Goal: Transaction & Acquisition: Book appointment/travel/reservation

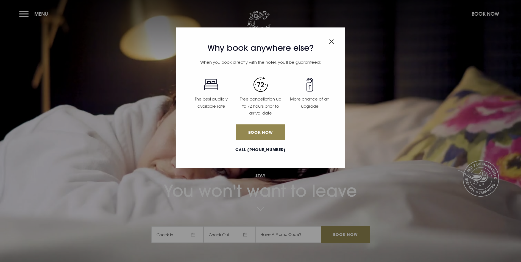
click at [330, 42] on img "Close modal" at bounding box center [331, 41] width 5 height 5
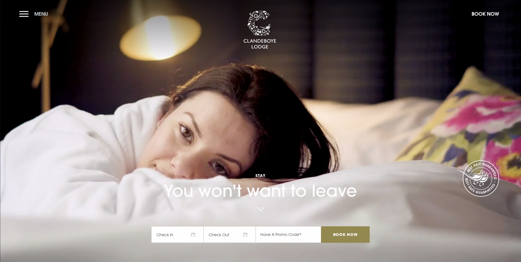
click at [27, 13] on button "Menu" at bounding box center [35, 14] width 32 height 12
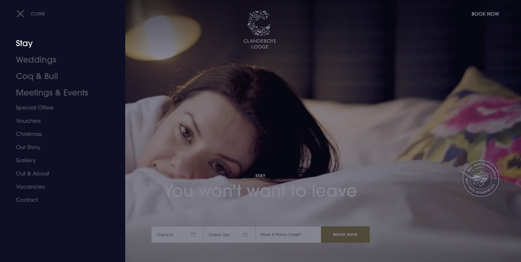
click at [27, 43] on link "Stay" at bounding box center [59, 43] width 87 height 16
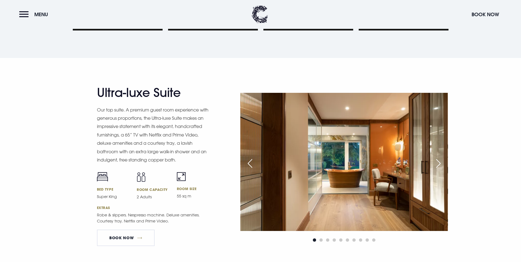
scroll to position [631, 0]
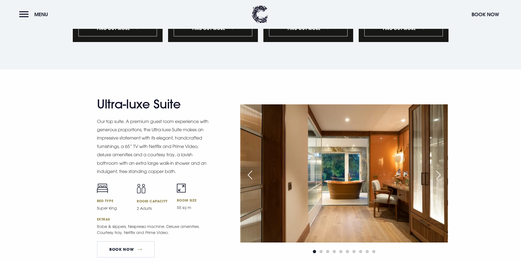
click at [438, 169] on div "Next slide" at bounding box center [438, 175] width 14 height 12
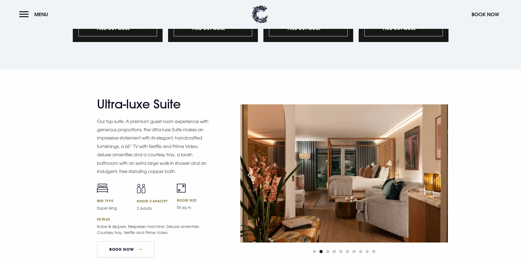
click at [438, 169] on div "Next slide" at bounding box center [438, 175] width 14 height 12
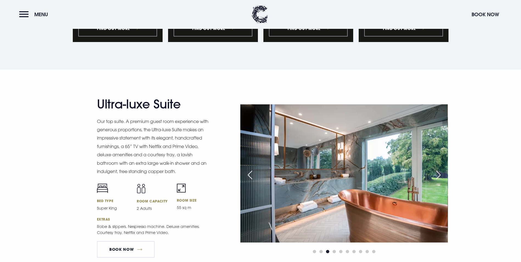
click at [438, 169] on div "Next slide" at bounding box center [438, 175] width 14 height 12
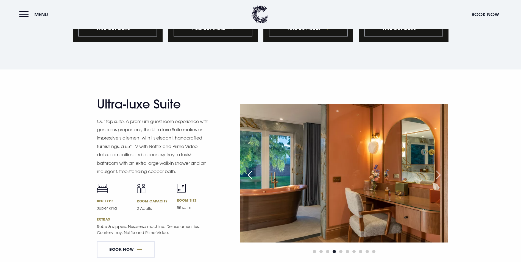
click at [438, 169] on div "Next slide" at bounding box center [438, 175] width 14 height 12
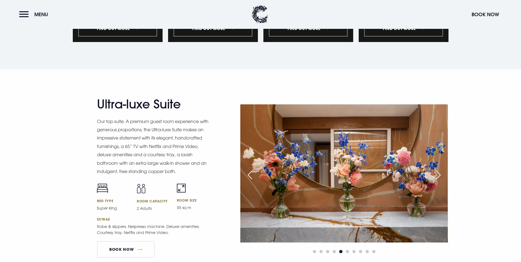
click at [438, 169] on div "Next slide" at bounding box center [438, 175] width 14 height 12
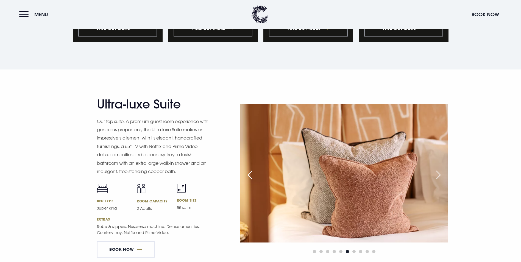
click at [438, 169] on div "Next slide" at bounding box center [438, 175] width 14 height 12
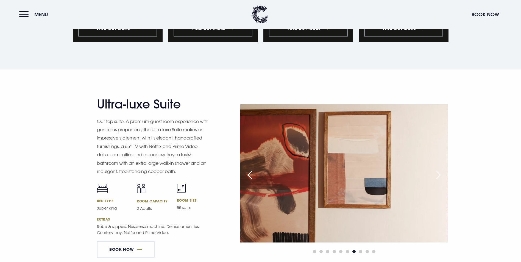
click at [438, 169] on div "Next slide" at bounding box center [438, 175] width 14 height 12
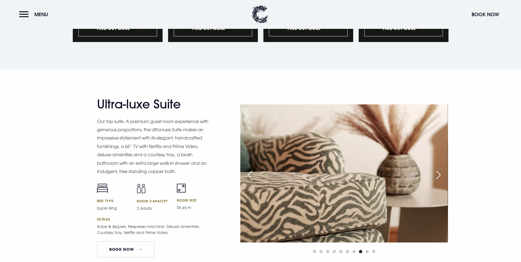
click at [438, 169] on div "Next slide" at bounding box center [438, 175] width 14 height 12
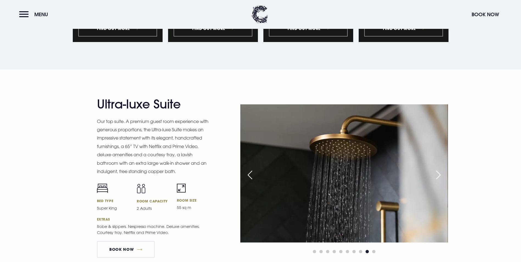
click at [438, 169] on div "Next slide" at bounding box center [438, 175] width 14 height 12
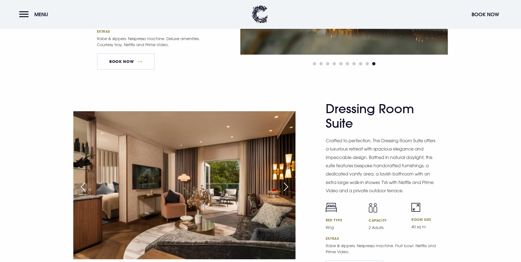
scroll to position [823, 0]
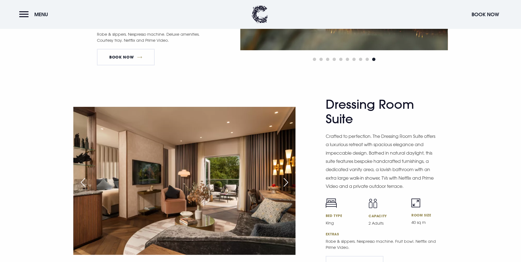
click at [288, 176] on div "Next slide" at bounding box center [286, 182] width 14 height 12
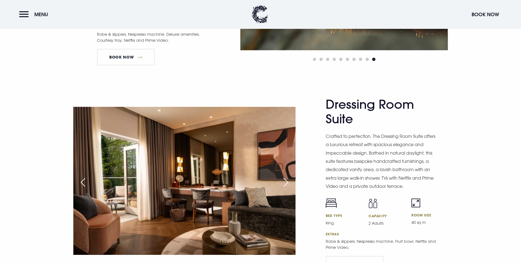
click at [288, 176] on div "Next slide" at bounding box center [286, 182] width 14 height 12
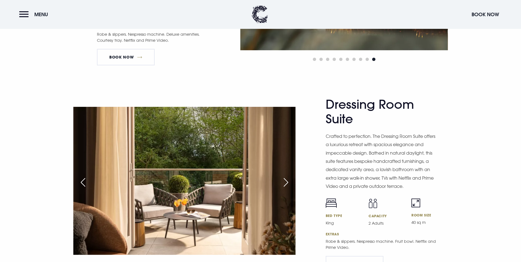
click at [288, 176] on div "Next slide" at bounding box center [286, 182] width 14 height 12
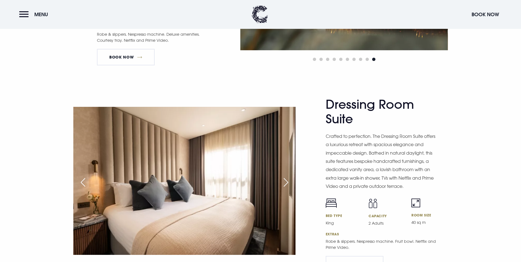
click at [288, 176] on div "Next slide" at bounding box center [286, 182] width 14 height 12
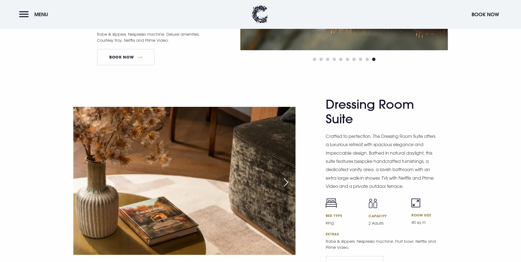
click at [288, 176] on div "Next slide" at bounding box center [286, 182] width 14 height 12
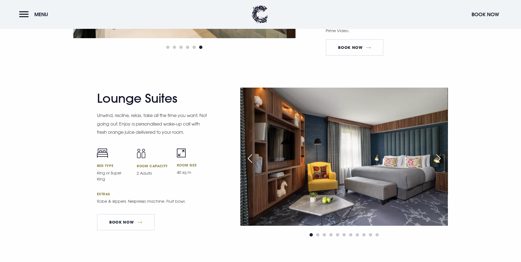
scroll to position [1043, 0]
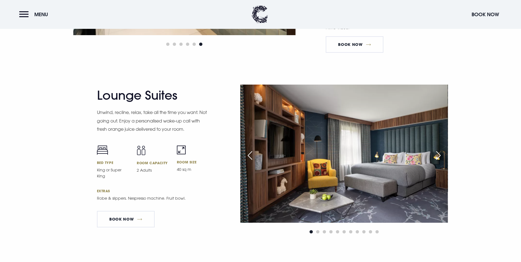
click at [439, 149] on div "Next slide" at bounding box center [438, 155] width 14 height 12
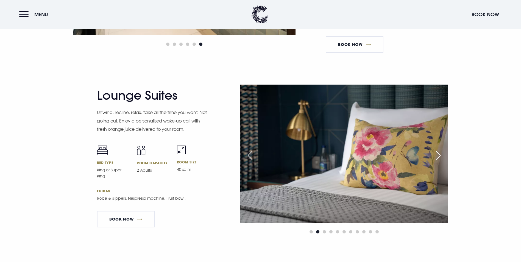
click at [439, 149] on div "Next slide" at bounding box center [438, 155] width 14 height 12
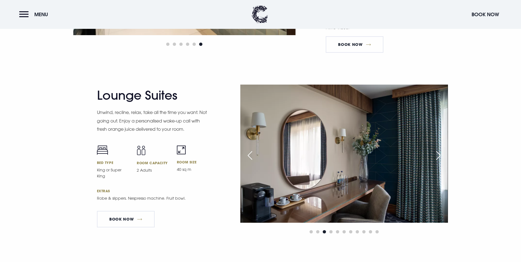
click at [439, 149] on div "Next slide" at bounding box center [438, 155] width 14 height 12
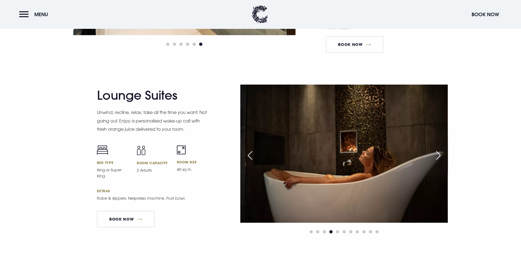
click at [439, 149] on div "Next slide" at bounding box center [438, 155] width 14 height 12
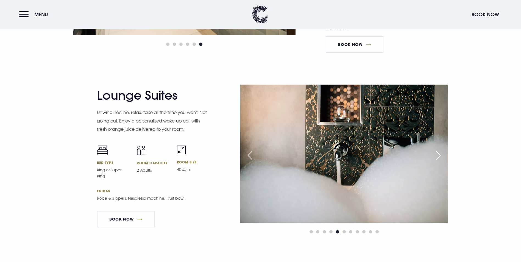
click at [439, 149] on div "Next slide" at bounding box center [438, 155] width 14 height 12
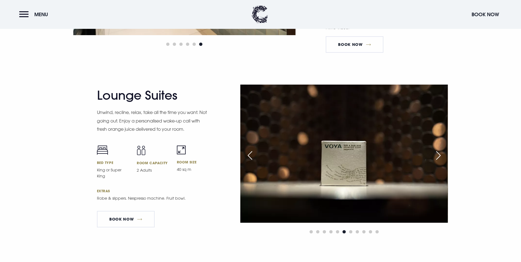
click at [439, 149] on div "Next slide" at bounding box center [438, 155] width 14 height 12
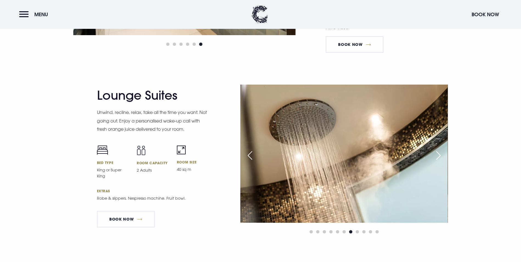
click at [439, 149] on div "Next slide" at bounding box center [438, 155] width 14 height 12
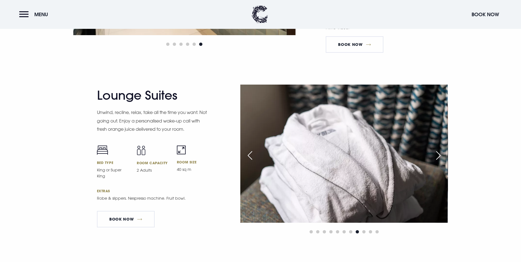
click at [439, 149] on div "Next slide" at bounding box center [438, 155] width 14 height 12
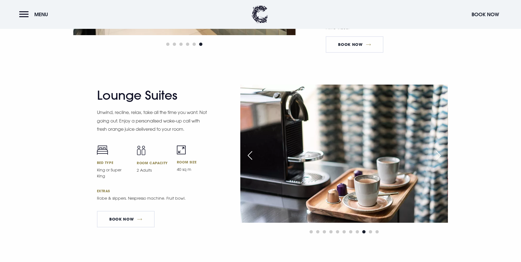
click at [439, 149] on div "Next slide" at bounding box center [438, 155] width 14 height 12
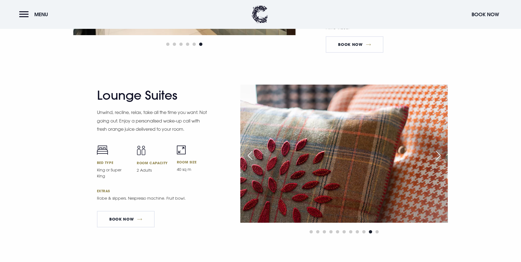
click at [439, 149] on div "Next slide" at bounding box center [438, 155] width 14 height 12
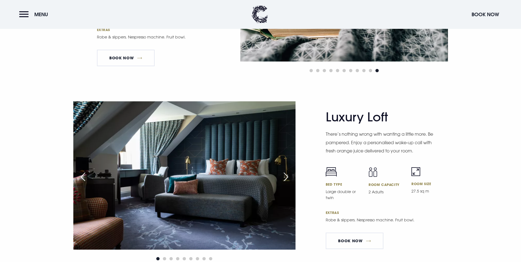
scroll to position [1208, 0]
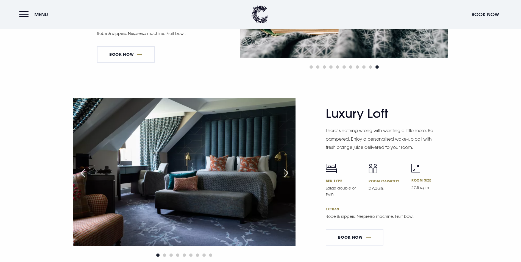
click at [285, 167] on div "Next slide" at bounding box center [286, 173] width 14 height 12
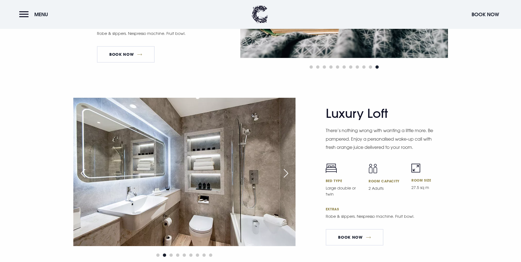
click at [285, 167] on div "Next slide" at bounding box center [286, 173] width 14 height 12
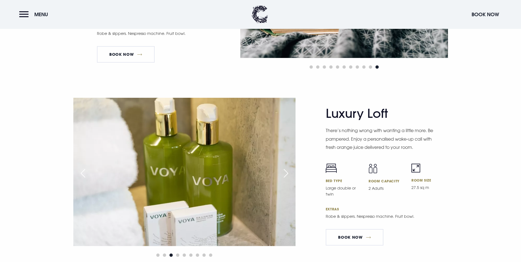
click at [285, 167] on div "Next slide" at bounding box center [286, 173] width 14 height 12
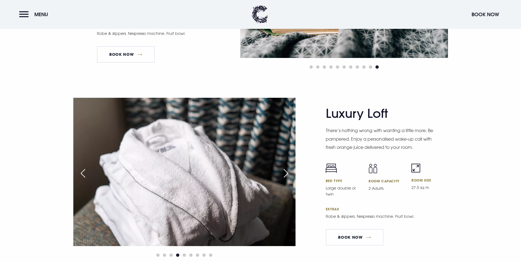
click at [285, 167] on div "Next slide" at bounding box center [286, 173] width 14 height 12
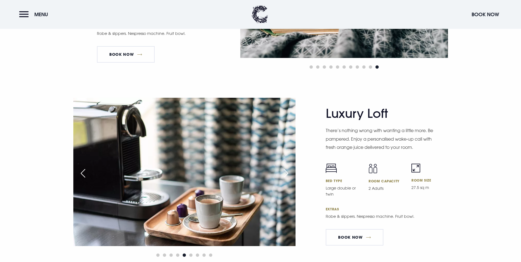
click at [285, 167] on div "Next slide" at bounding box center [286, 173] width 14 height 12
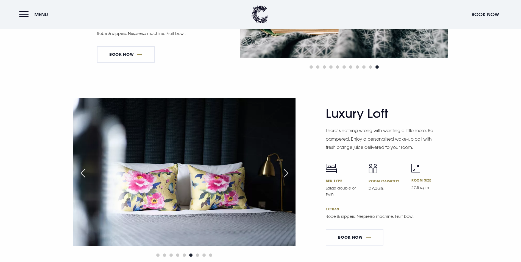
click at [285, 167] on div "Next slide" at bounding box center [286, 173] width 14 height 12
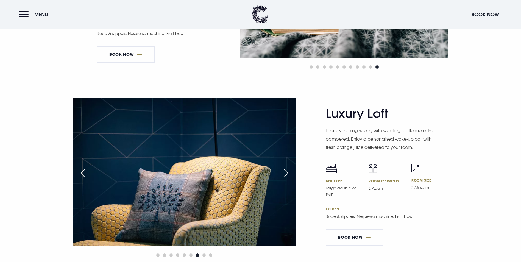
click at [285, 167] on div "Next slide" at bounding box center [286, 173] width 14 height 12
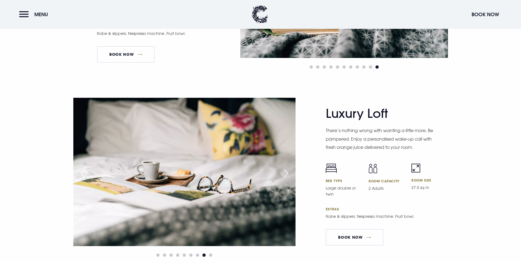
click at [285, 167] on div "Next slide" at bounding box center [286, 173] width 14 height 12
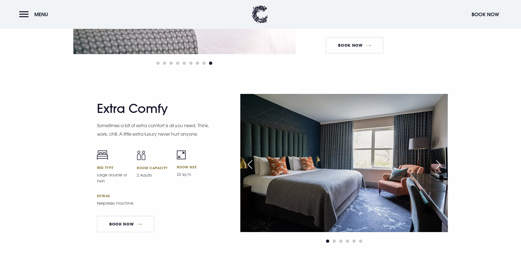
scroll to position [1400, 0]
click at [441, 158] on div "Next slide" at bounding box center [438, 164] width 14 height 12
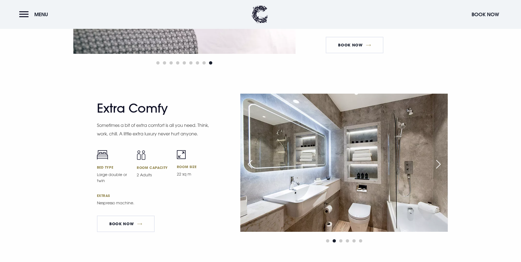
click at [441, 158] on div "Next slide" at bounding box center [438, 164] width 14 height 12
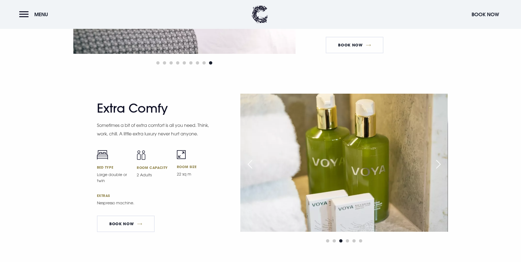
click at [441, 158] on div "Next slide" at bounding box center [438, 164] width 14 height 12
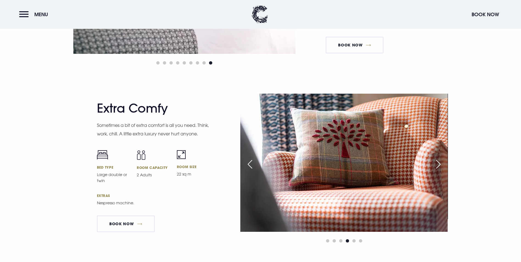
click at [441, 158] on div "Next slide" at bounding box center [438, 164] width 14 height 12
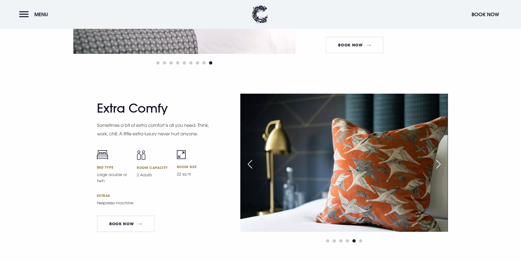
click at [441, 158] on div "Next slide" at bounding box center [438, 164] width 14 height 12
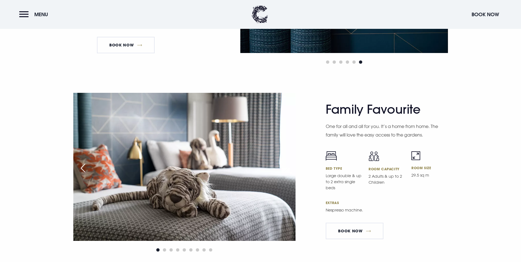
scroll to position [1592, 0]
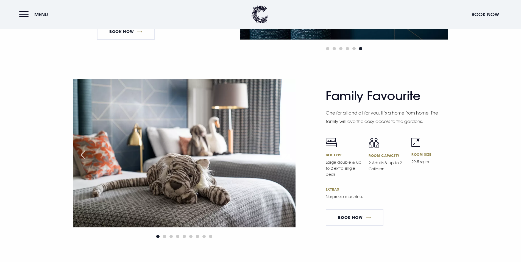
click at [162, 233] on div at bounding box center [184, 236] width 222 height 7
click at [164, 235] on span "Go to slide 2" at bounding box center [164, 236] width 3 height 3
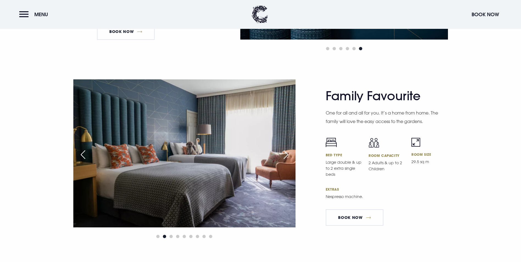
click at [173, 233] on div at bounding box center [184, 236] width 222 height 7
click at [170, 235] on span "Go to slide 3" at bounding box center [170, 236] width 3 height 3
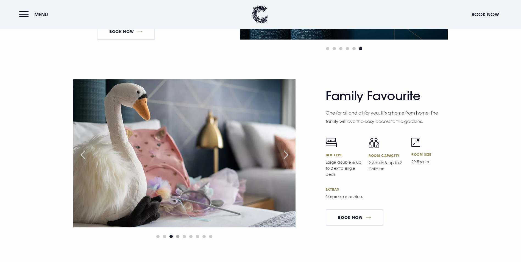
click at [177, 235] on span "Go to slide 4" at bounding box center [177, 236] width 3 height 3
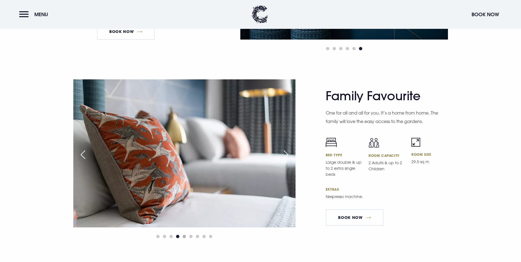
click at [184, 235] on span "Go to slide 5" at bounding box center [184, 236] width 3 height 3
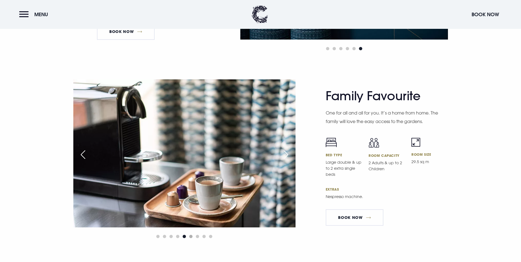
click at [192, 235] on span "Go to slide 6" at bounding box center [190, 236] width 3 height 3
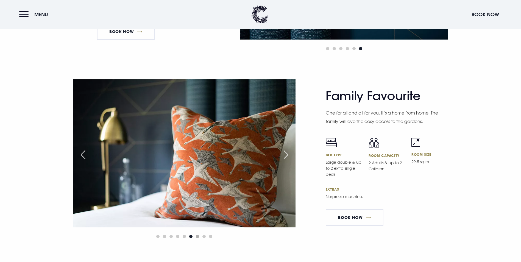
click at [198, 235] on span "Go to slide 7" at bounding box center [197, 236] width 3 height 3
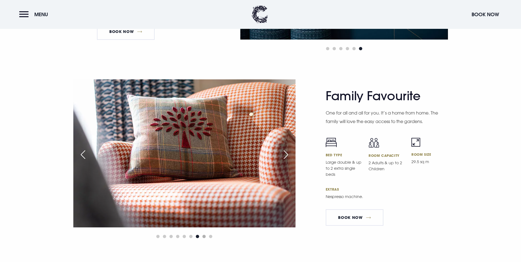
click at [203, 235] on span "Go to slide 8" at bounding box center [203, 236] width 3 height 3
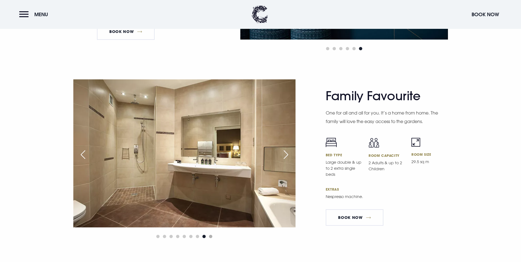
click at [211, 235] on span "Go to slide 9" at bounding box center [210, 236] width 3 height 3
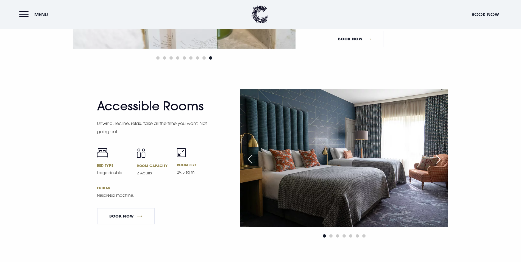
scroll to position [1784, 0]
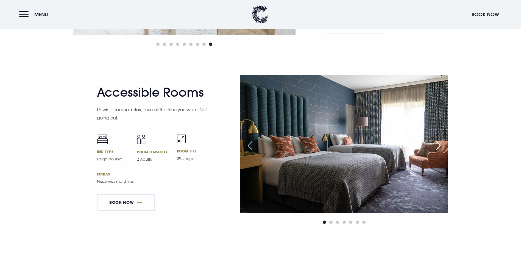
click at [439, 139] on div "Next slide" at bounding box center [438, 145] width 14 height 12
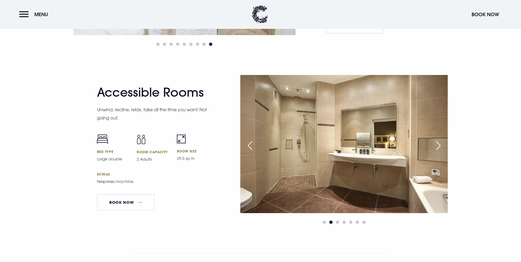
click at [439, 139] on div "Next slide" at bounding box center [438, 145] width 14 height 12
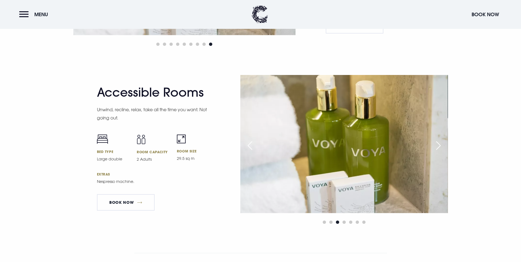
click at [439, 139] on div "Next slide" at bounding box center [438, 145] width 14 height 12
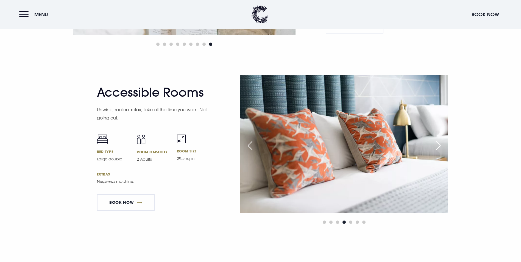
click at [439, 139] on div "Next slide" at bounding box center [438, 145] width 14 height 12
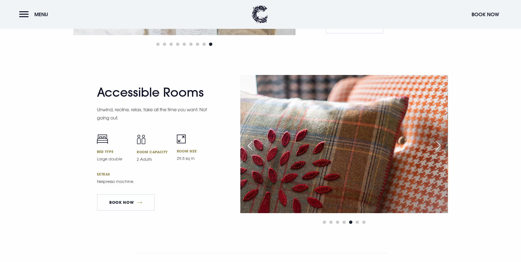
scroll to position [1784, 0]
click at [439, 140] on div "Next slide" at bounding box center [438, 146] width 14 height 12
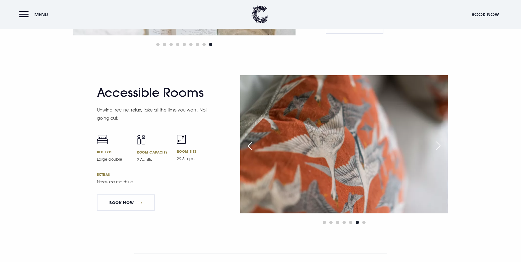
click at [439, 140] on div "Next slide" at bounding box center [438, 146] width 14 height 12
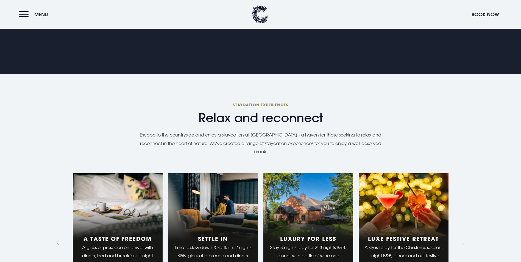
scroll to position [395, 0]
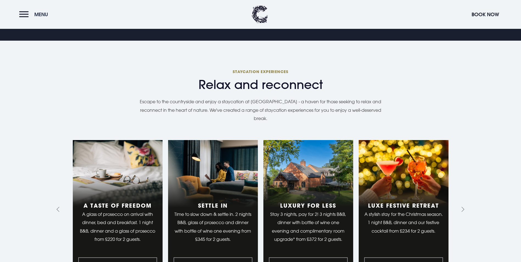
click at [30, 13] on button "Menu" at bounding box center [35, 15] width 32 height 12
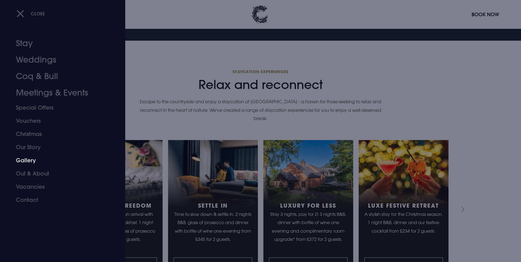
click at [24, 158] on link "Gallery" at bounding box center [59, 160] width 87 height 13
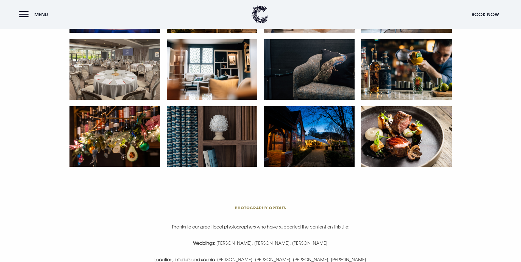
scroll to position [1016, 0]
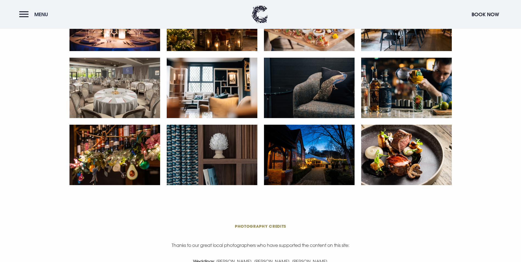
click at [25, 12] on button "Menu" at bounding box center [35, 15] width 32 height 12
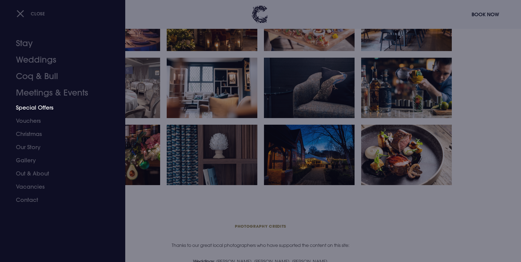
click at [37, 107] on link "Special Offers" at bounding box center [59, 107] width 87 height 13
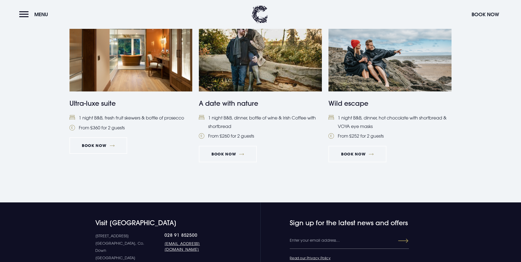
scroll to position [604, 0]
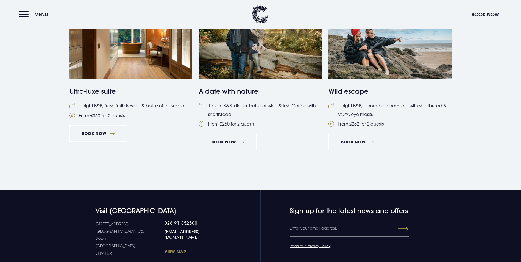
click at [129, 79] on img at bounding box center [130, 38] width 123 height 82
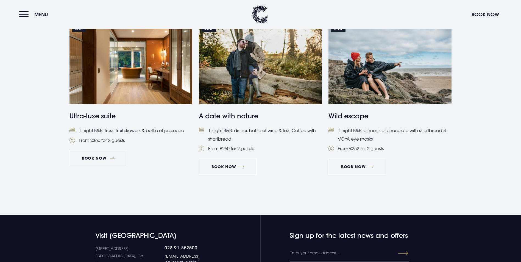
scroll to position [604, 0]
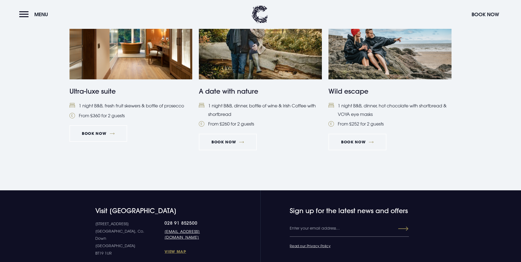
click at [256, 79] on img at bounding box center [260, 38] width 123 height 82
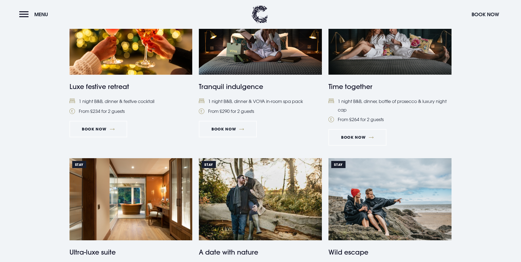
scroll to position [439, 0]
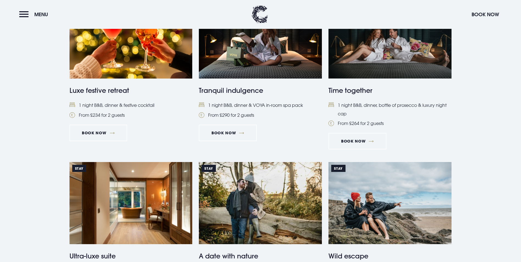
click at [261, 79] on img at bounding box center [260, 38] width 123 height 82
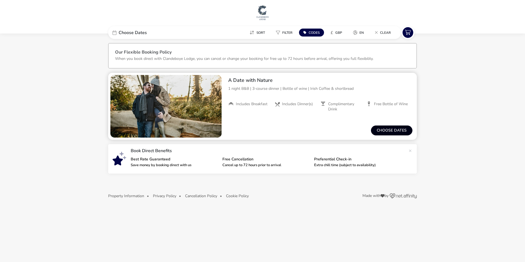
click at [389, 130] on button "Choose dates" at bounding box center [391, 130] width 41 height 10
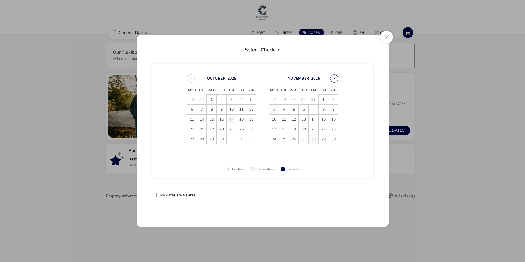
click at [335, 79] on button "Next Month" at bounding box center [334, 78] width 8 height 8
click at [334, 80] on button "Next Month" at bounding box center [334, 78] width 8 height 8
click at [334, 79] on button "Next Month" at bounding box center [334, 78] width 8 height 8
click at [386, 35] on button "Close" at bounding box center [386, 37] width 13 height 13
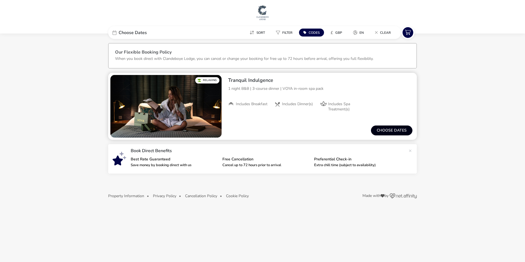
click at [380, 128] on button "Choose dates" at bounding box center [391, 130] width 41 height 10
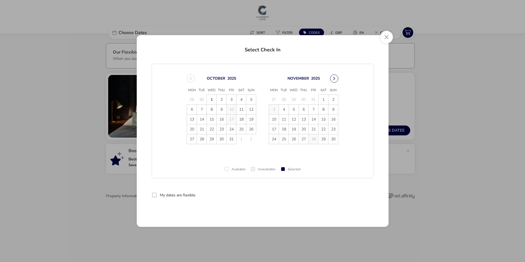
click at [332, 78] on button "Next Month" at bounding box center [334, 78] width 8 height 8
click at [334, 79] on button "Next Month" at bounding box center [334, 78] width 8 height 8
click at [332, 77] on button "Next Month" at bounding box center [334, 78] width 8 height 8
click at [383, 35] on button "Close" at bounding box center [386, 37] width 13 height 13
